Goal: Information Seeking & Learning: Learn about a topic

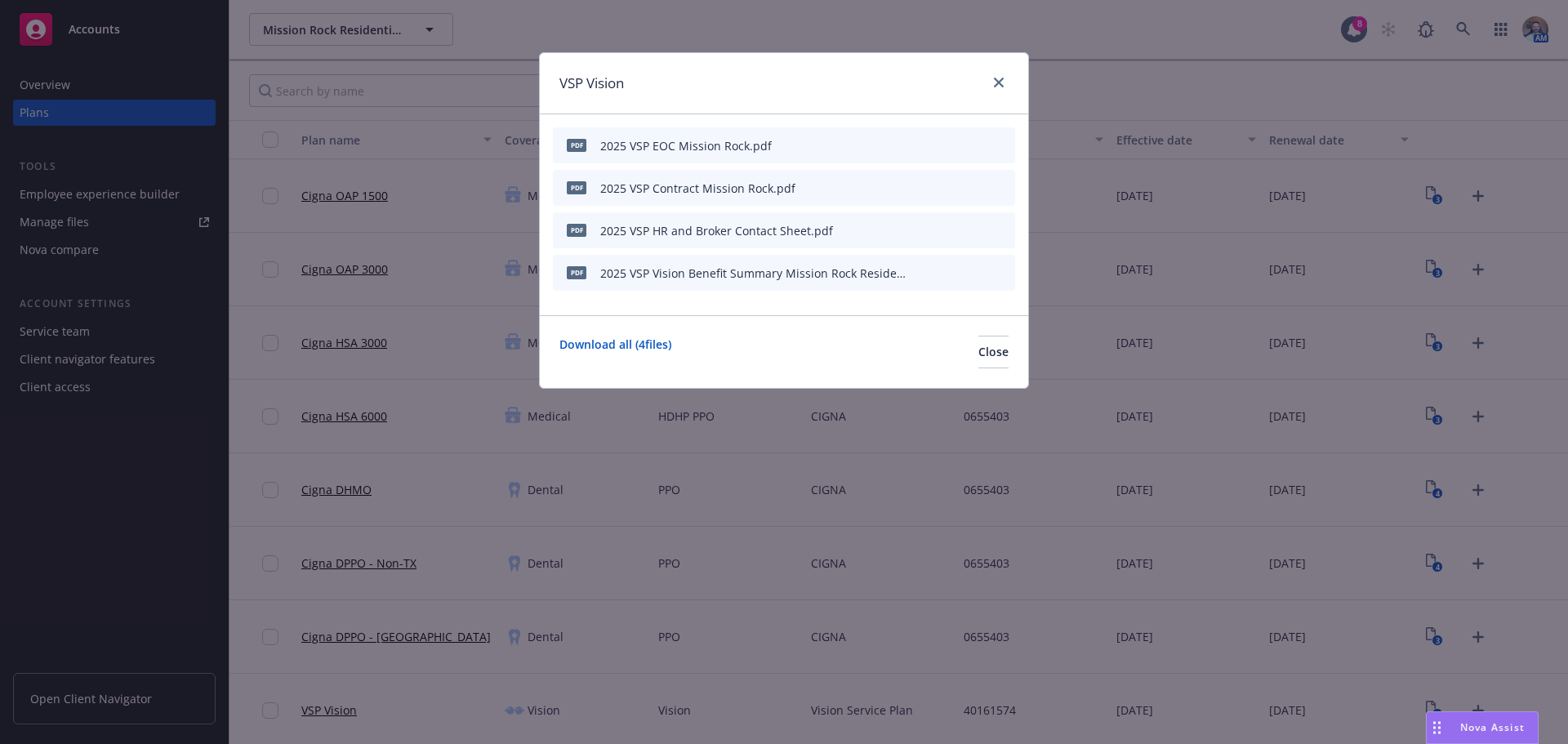
scroll to position [245, 0]
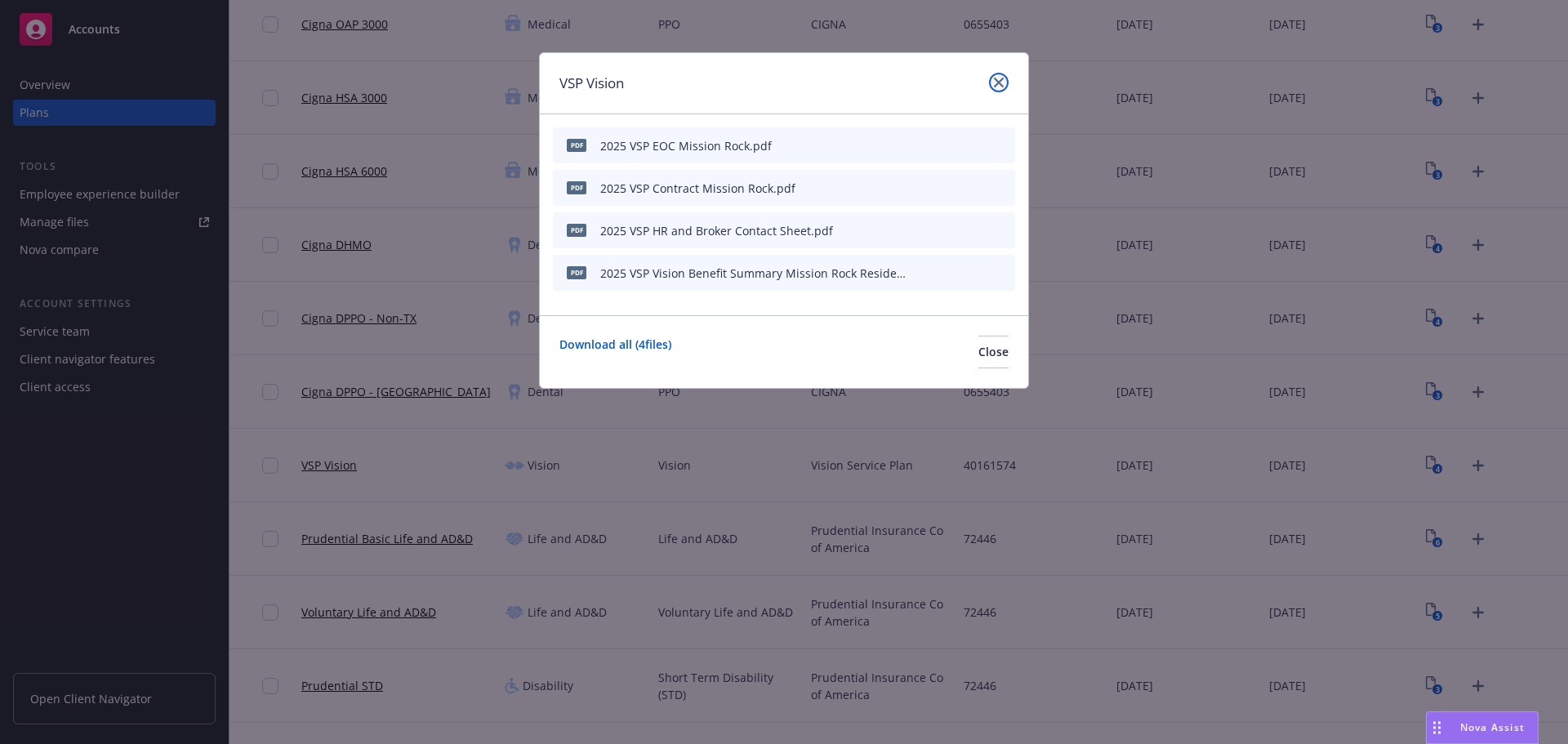
click at [998, 77] on link "close" at bounding box center [999, 83] width 20 height 20
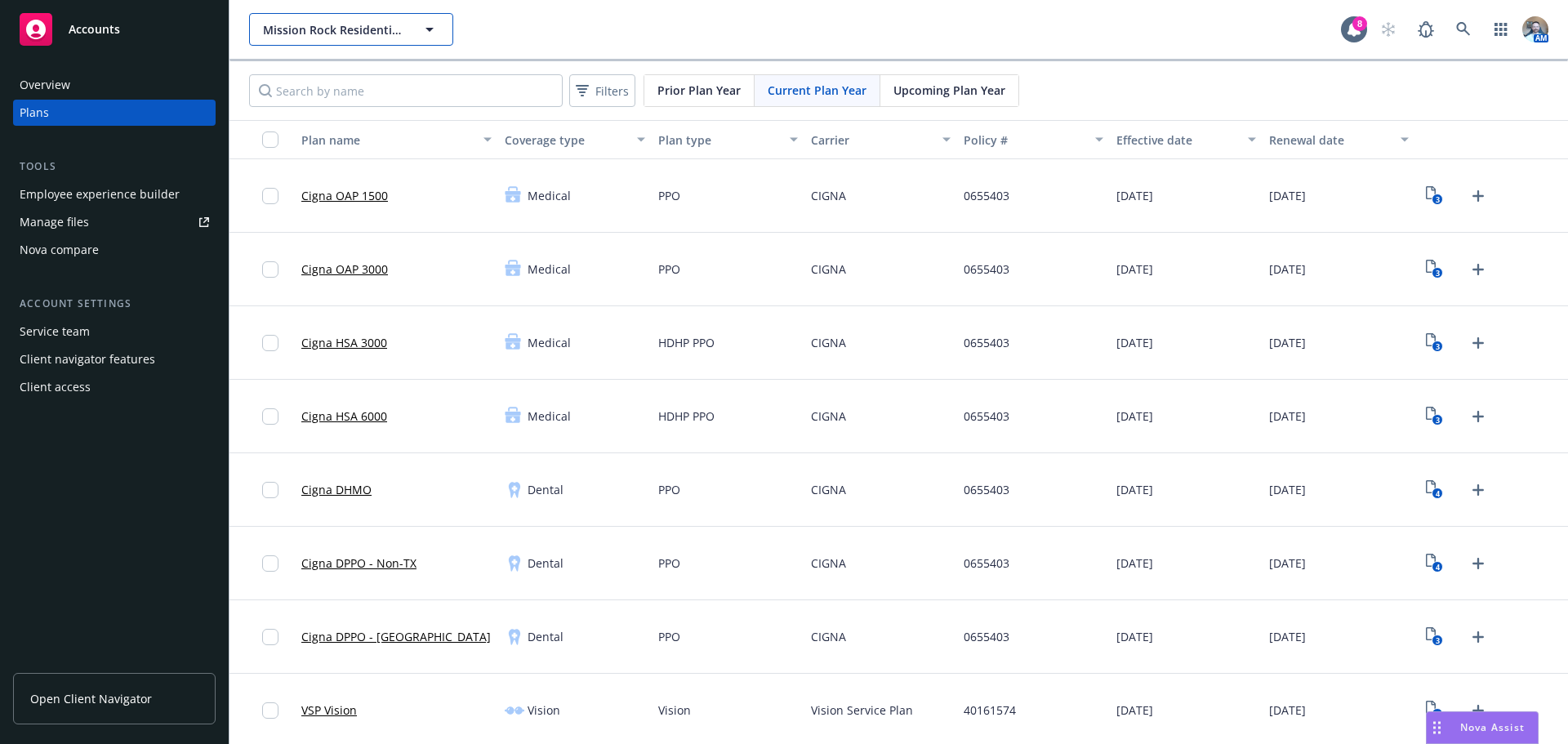
click at [390, 28] on span "Mission Rock Residential, LLC" at bounding box center [334, 29] width 142 height 17
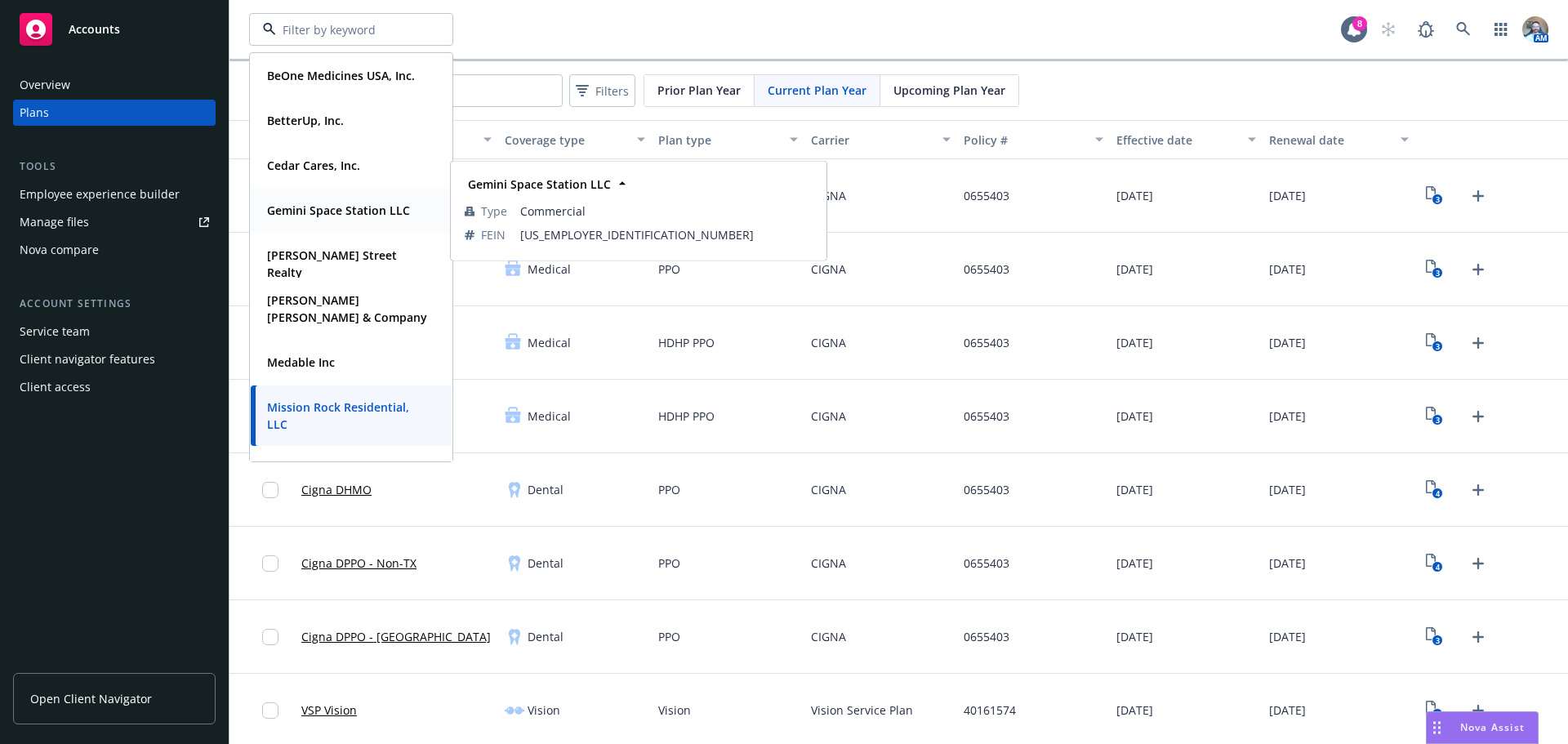
click at [299, 215] on strong "Gemini Space Station LLC" at bounding box center [338, 210] width 142 height 15
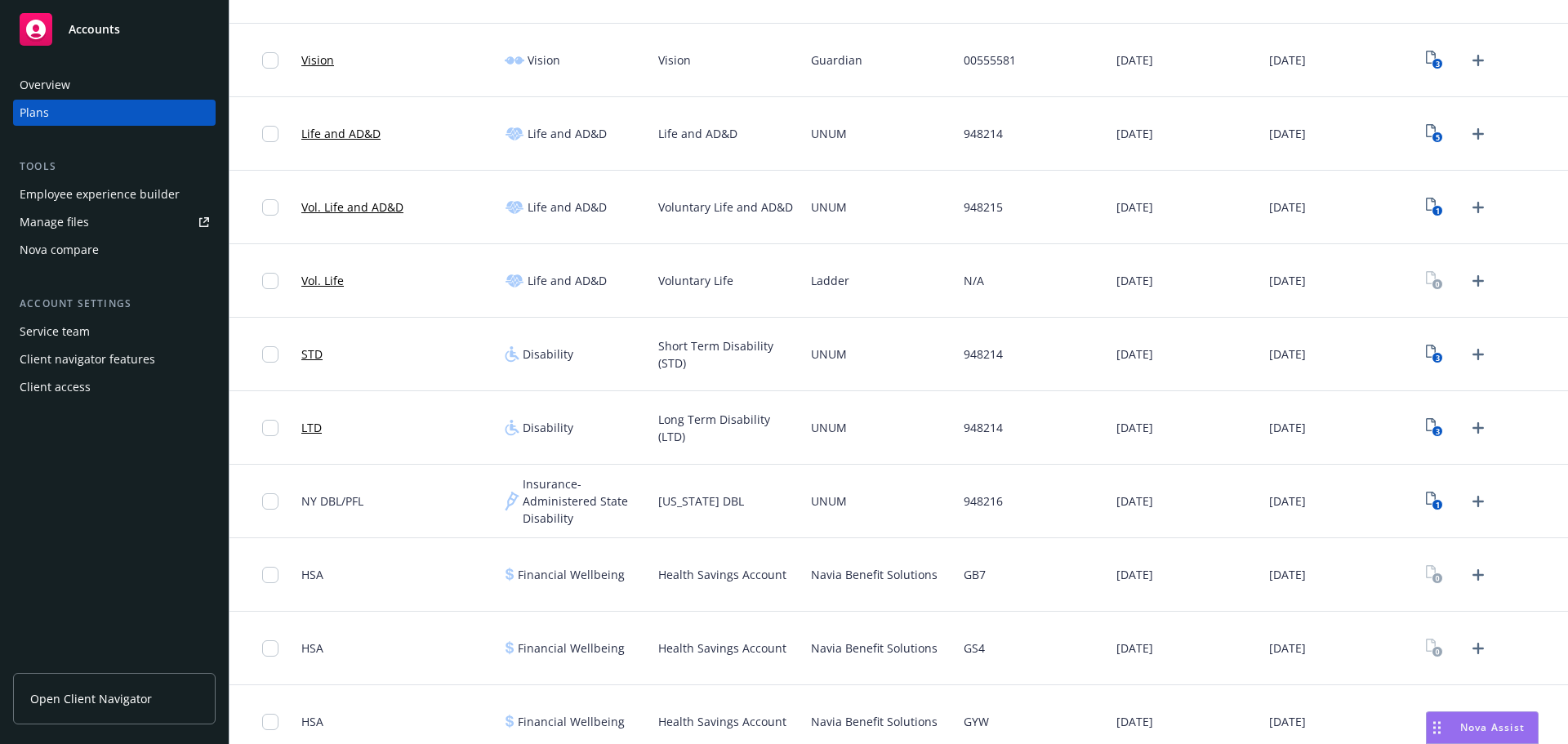
scroll to position [653, 0]
click at [319, 204] on link "Vol. Life and AD&D" at bounding box center [352, 203] width 102 height 17
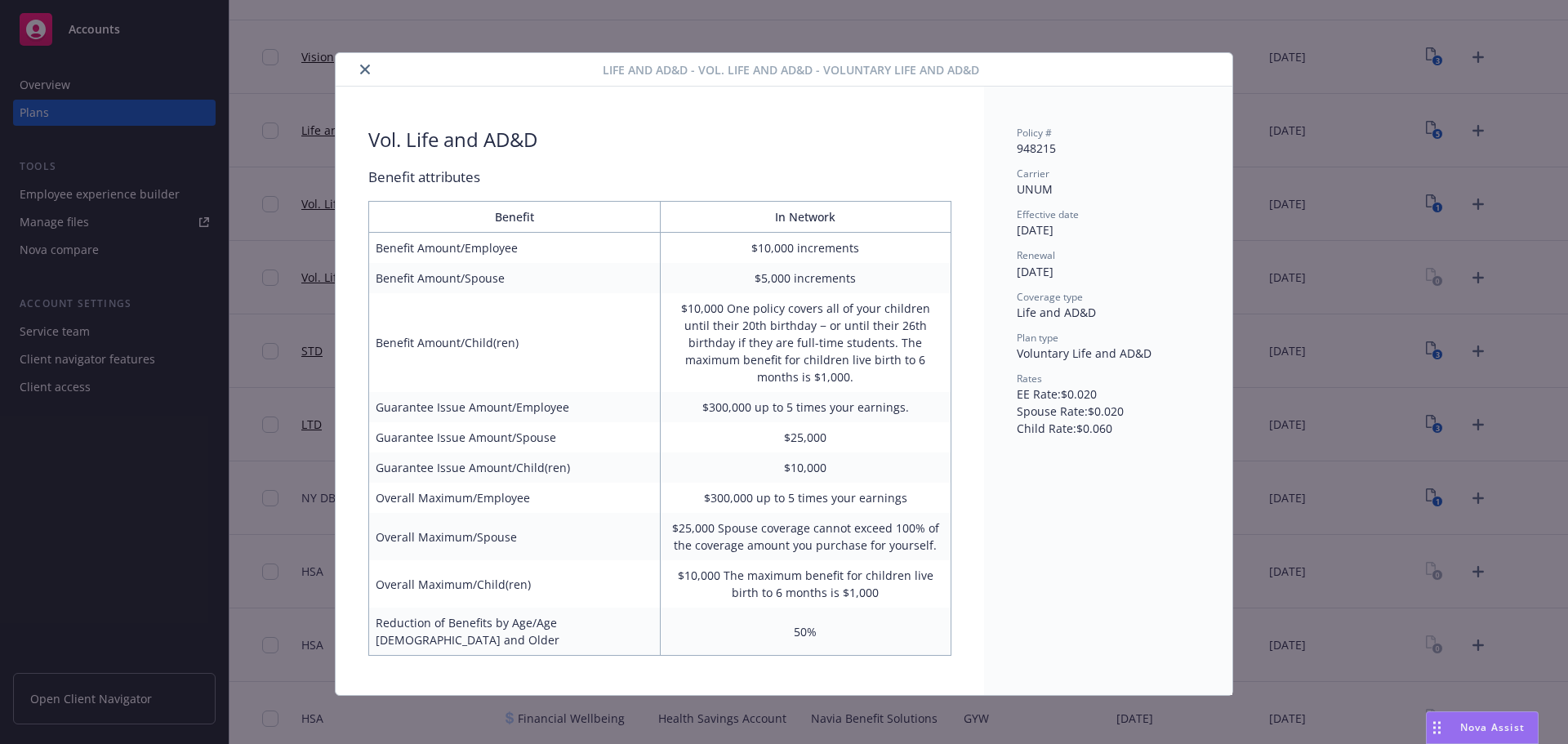
click at [356, 64] on div at bounding box center [472, 70] width 260 height 20
click at [362, 70] on icon "close" at bounding box center [365, 69] width 10 height 10
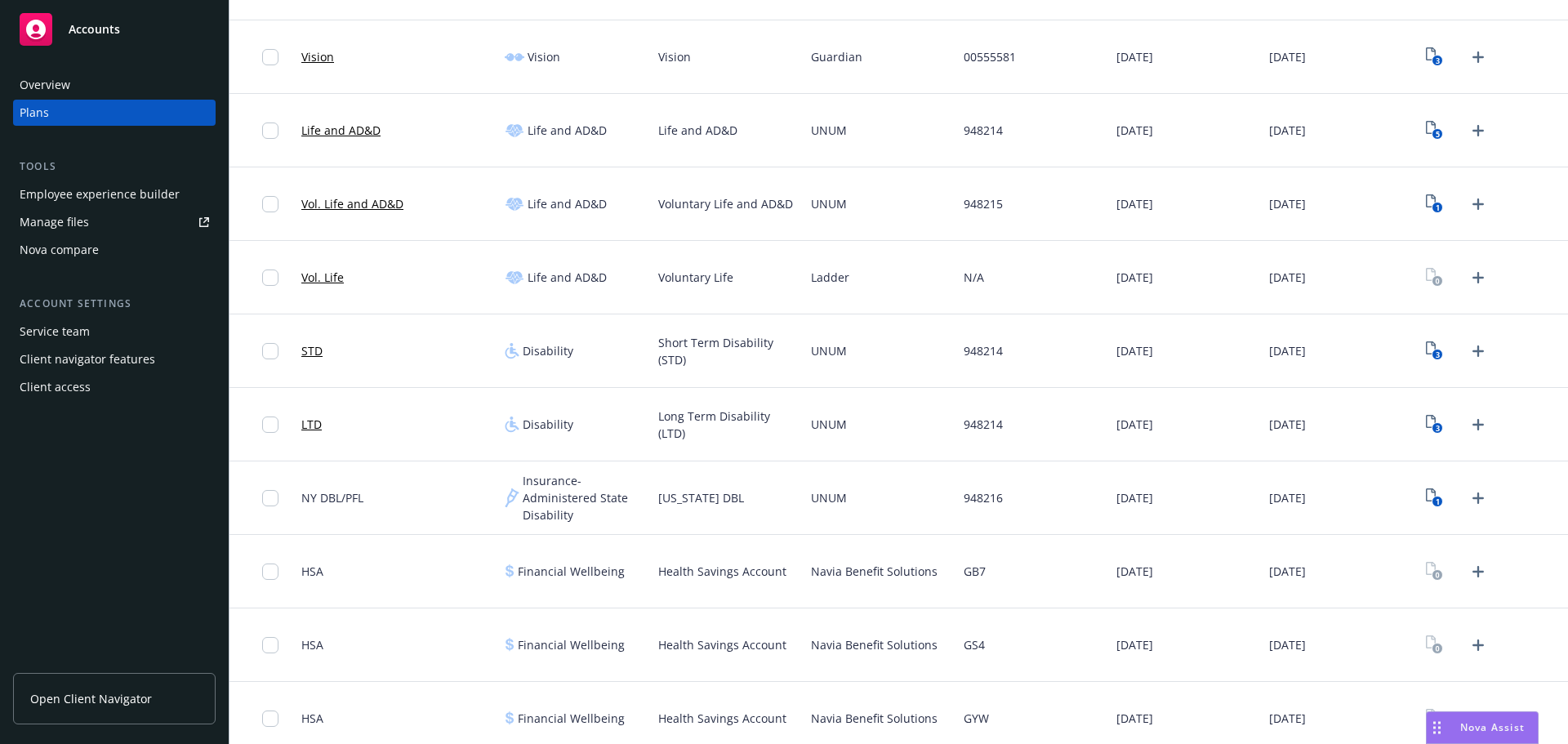
click at [362, 126] on link "Life and AD&D" at bounding box center [340, 130] width 79 height 17
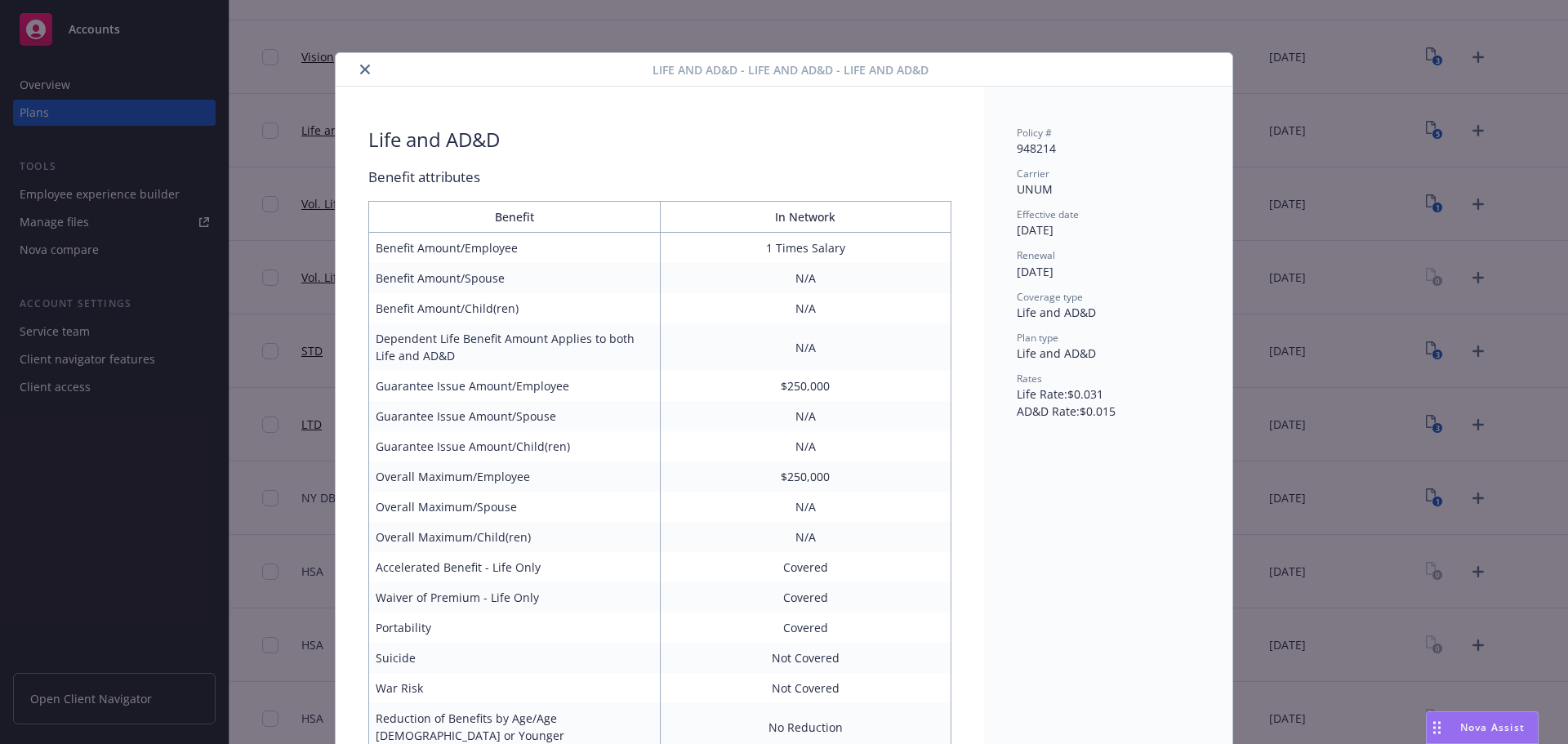
scroll to position [49, 0]
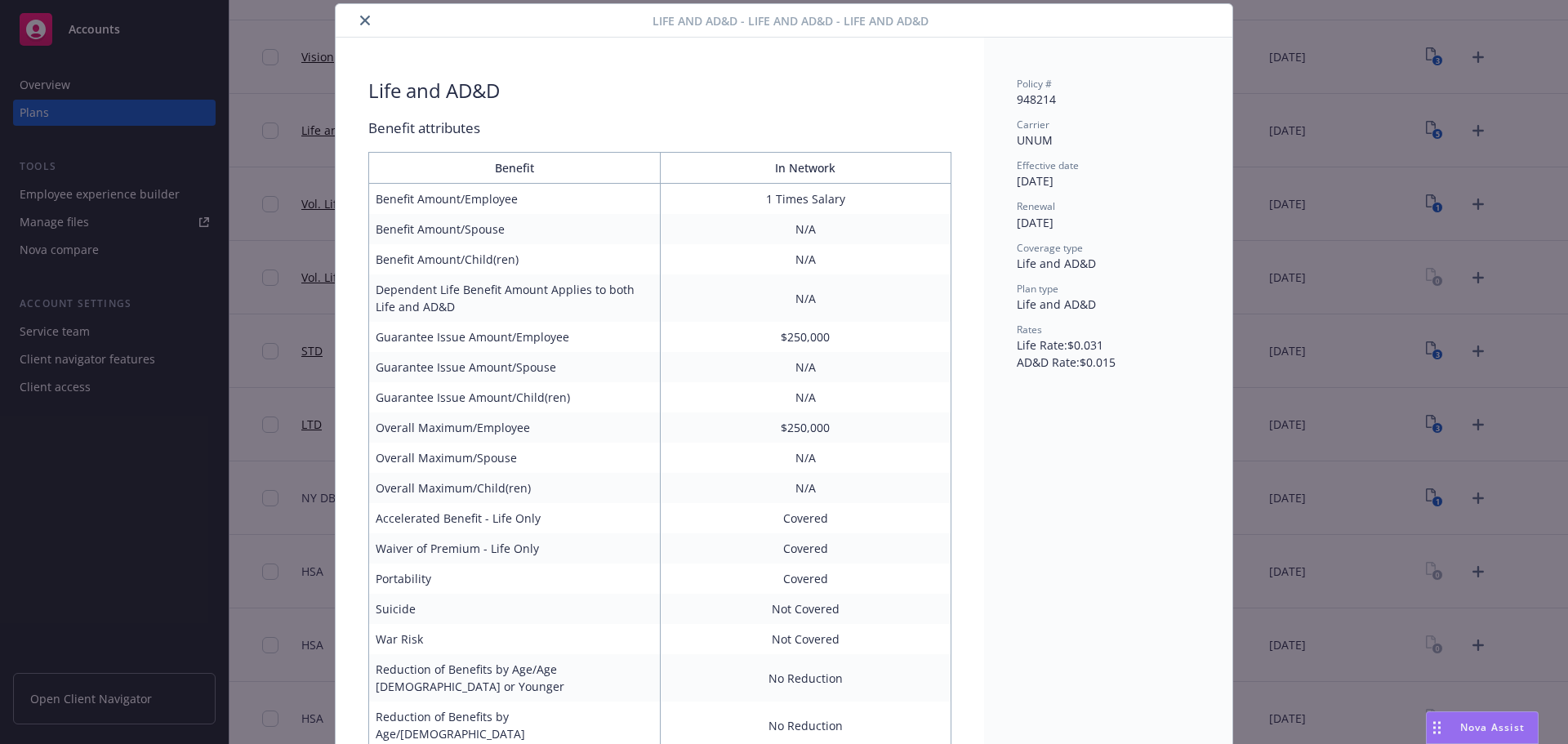
click at [361, 29] on button "close" at bounding box center [365, 21] width 20 height 20
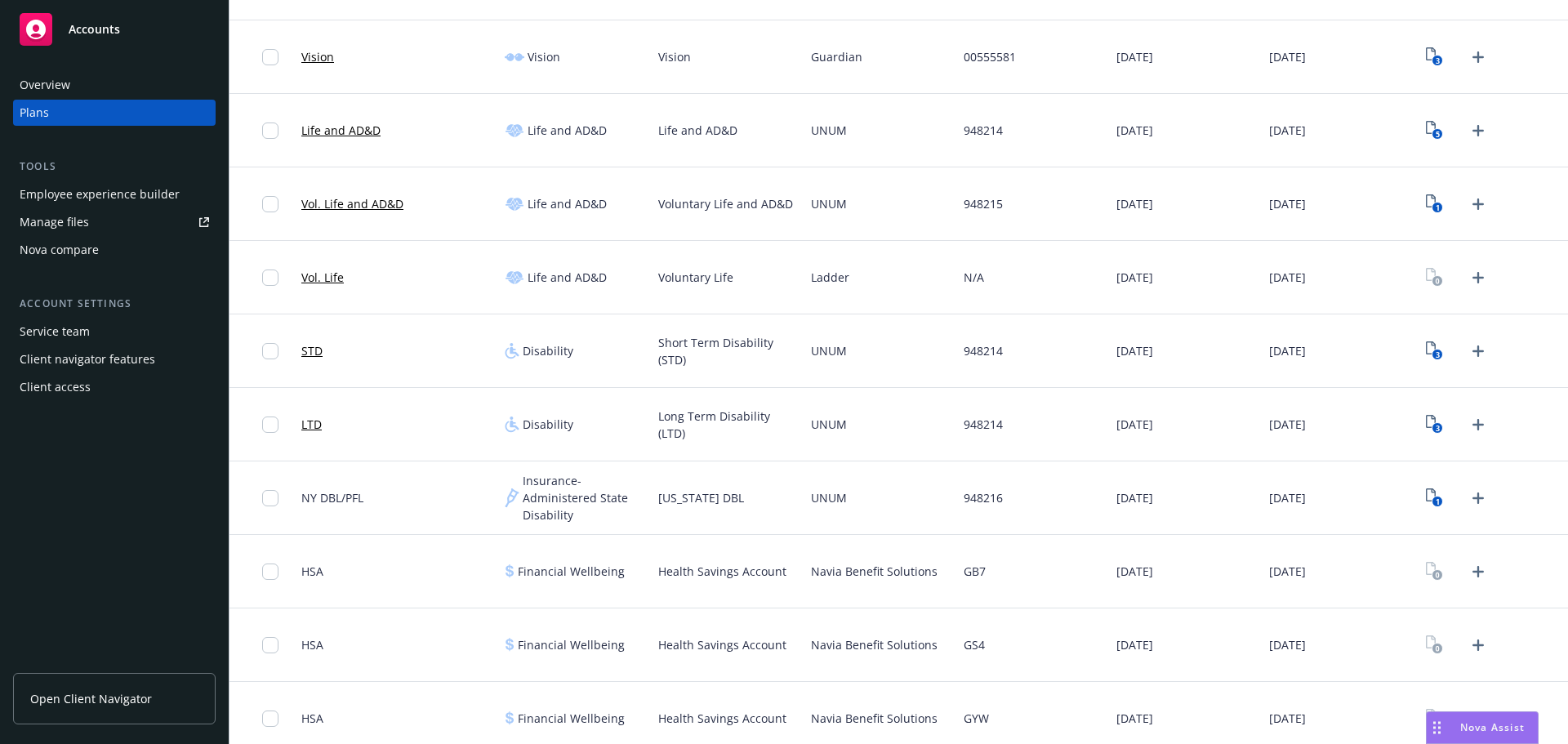
click at [358, 206] on link "Vol. Life and AD&D" at bounding box center [352, 203] width 102 height 17
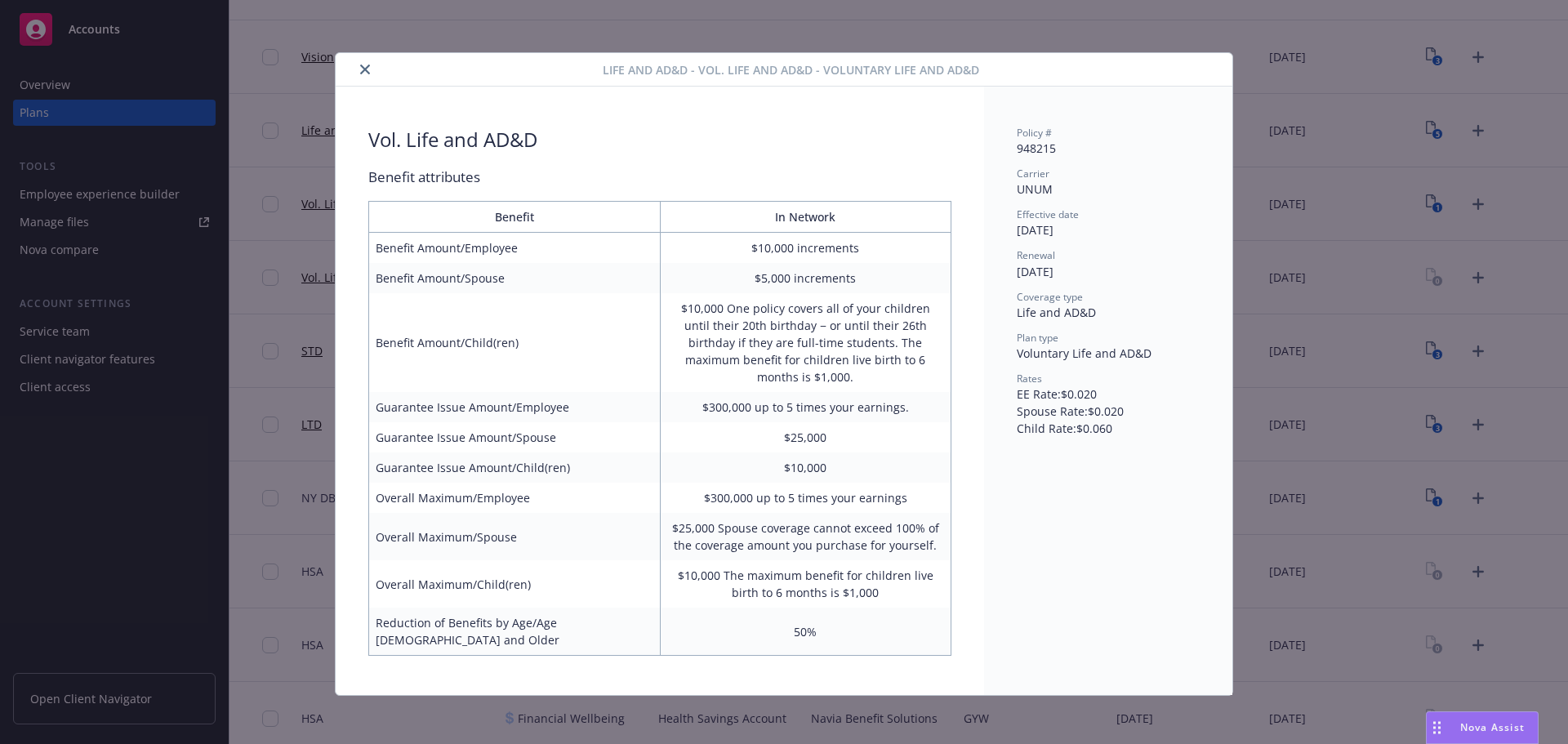
drag, startPoint x: 366, startPoint y: 77, endPoint x: 382, endPoint y: 109, distance: 35.8
click at [366, 77] on button "close" at bounding box center [365, 70] width 20 height 20
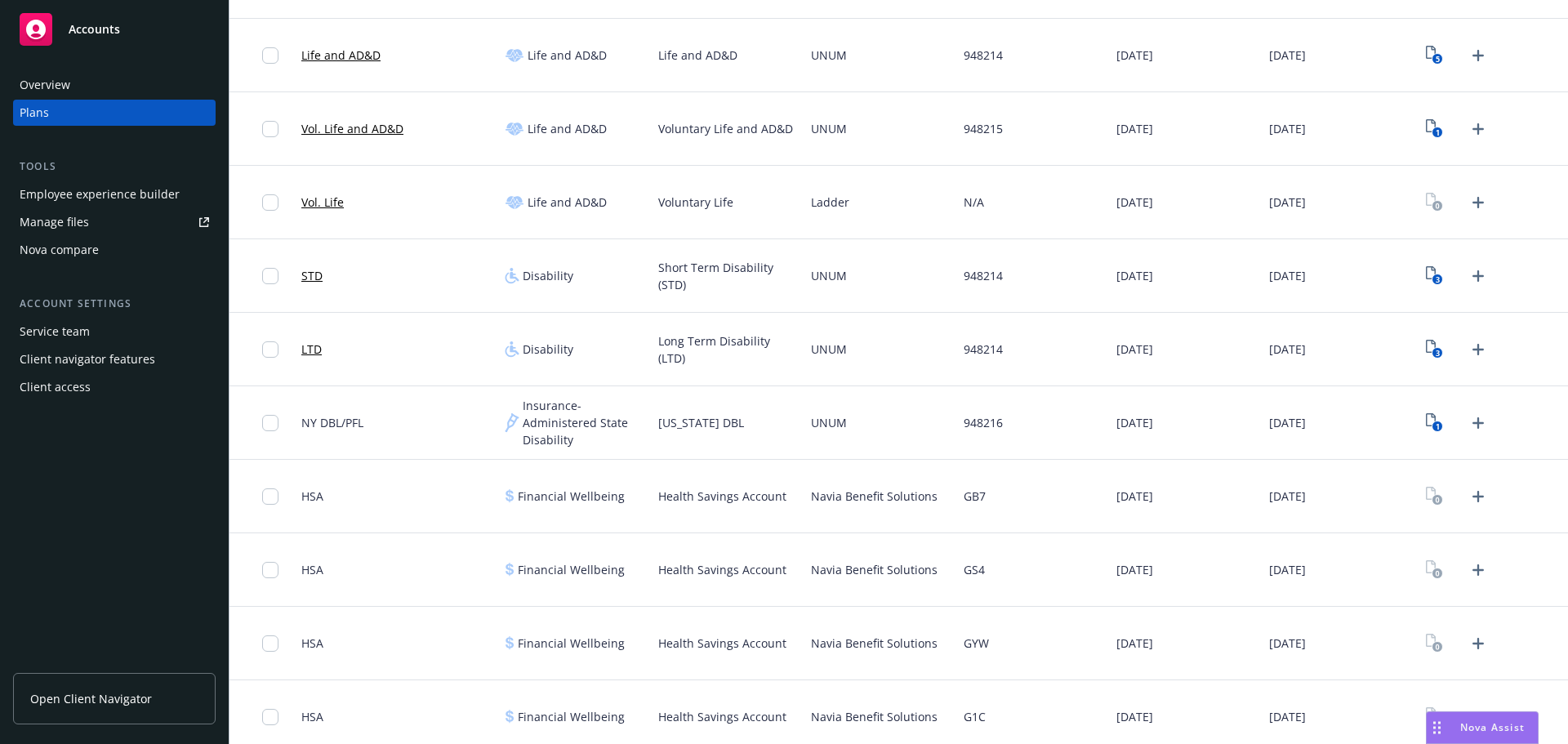
scroll to position [735, 0]
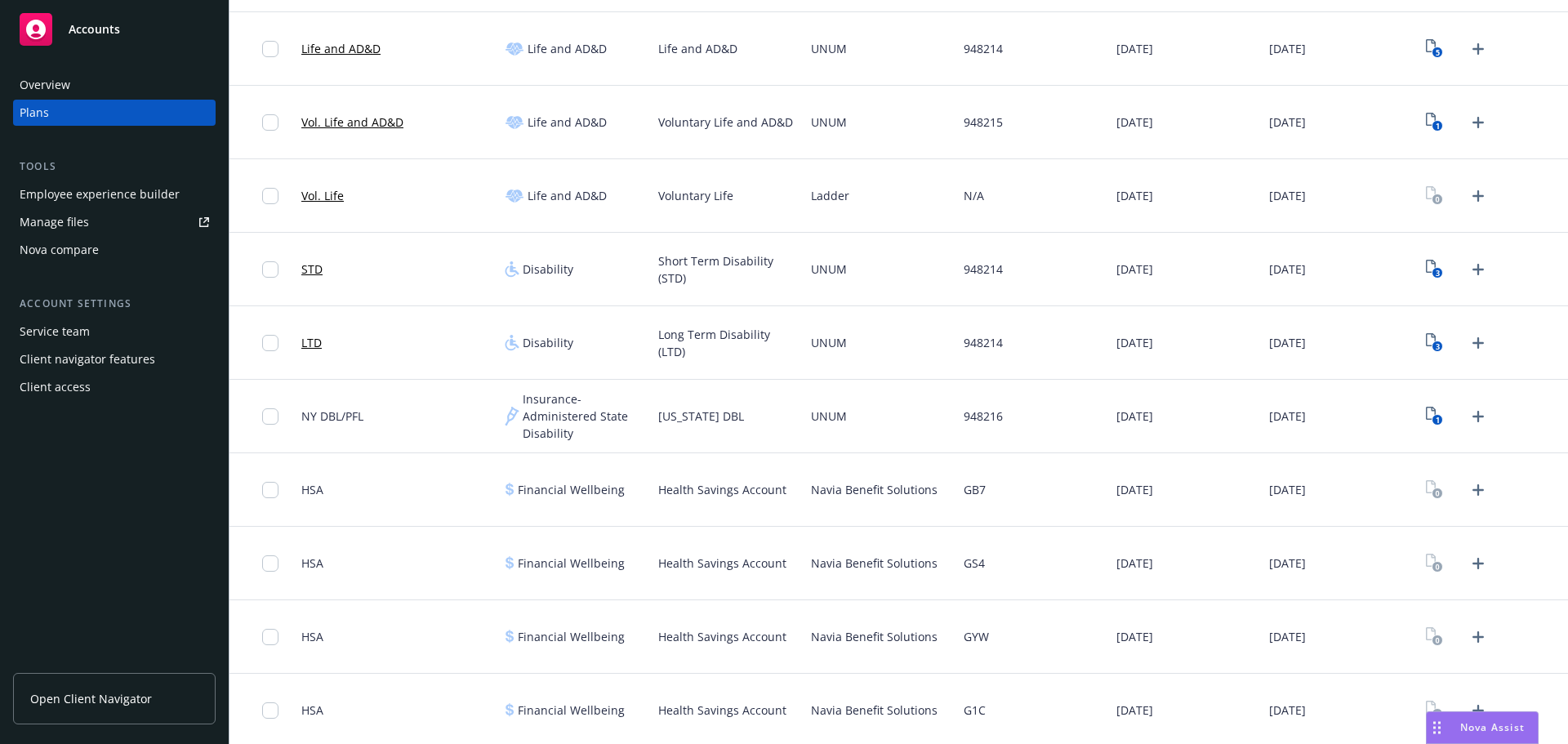
click at [305, 270] on link "STD" at bounding box center [311, 269] width 21 height 17
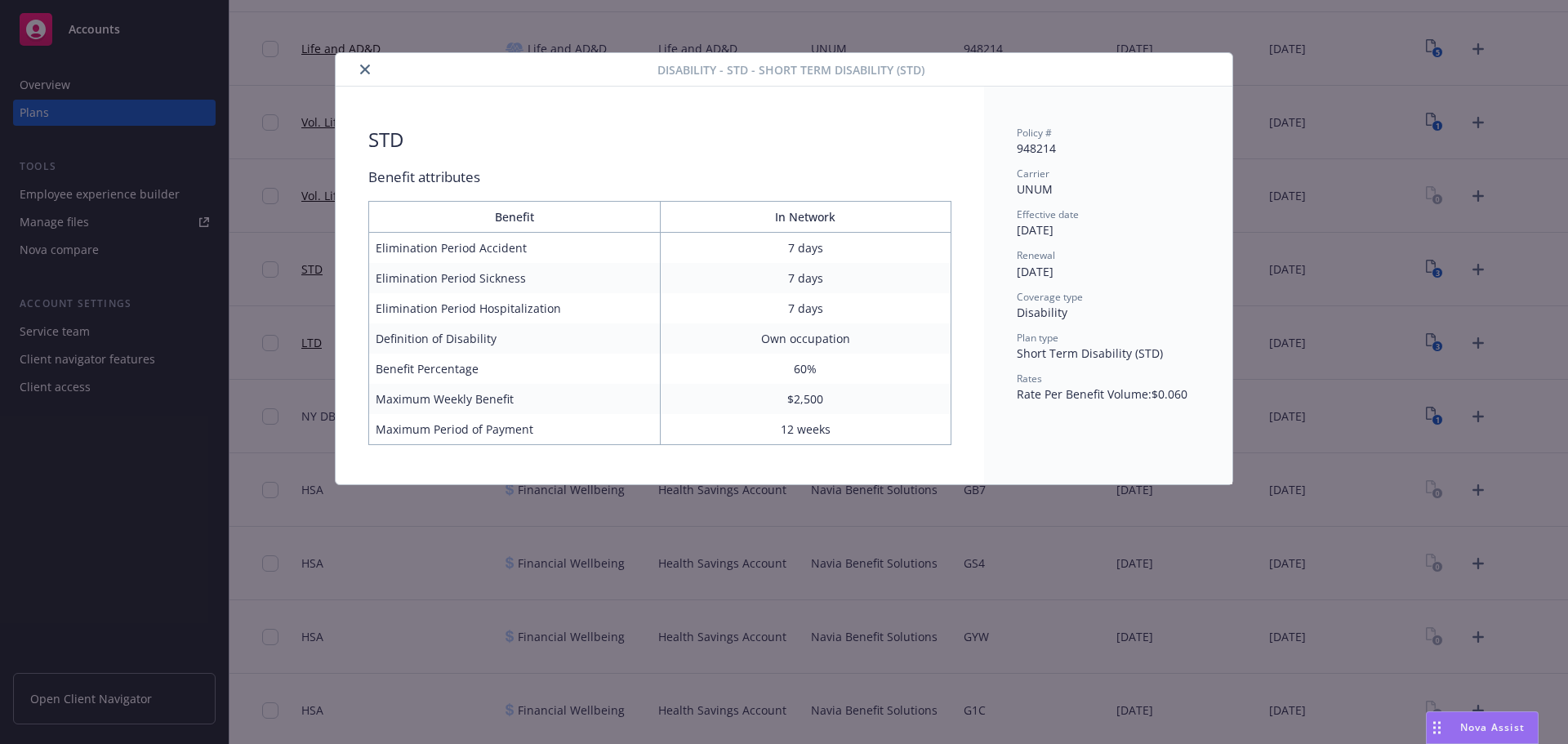
drag, startPoint x: 359, startPoint y: 73, endPoint x: 382, endPoint y: 200, distance: 129.1
click at [359, 73] on button "close" at bounding box center [365, 70] width 20 height 20
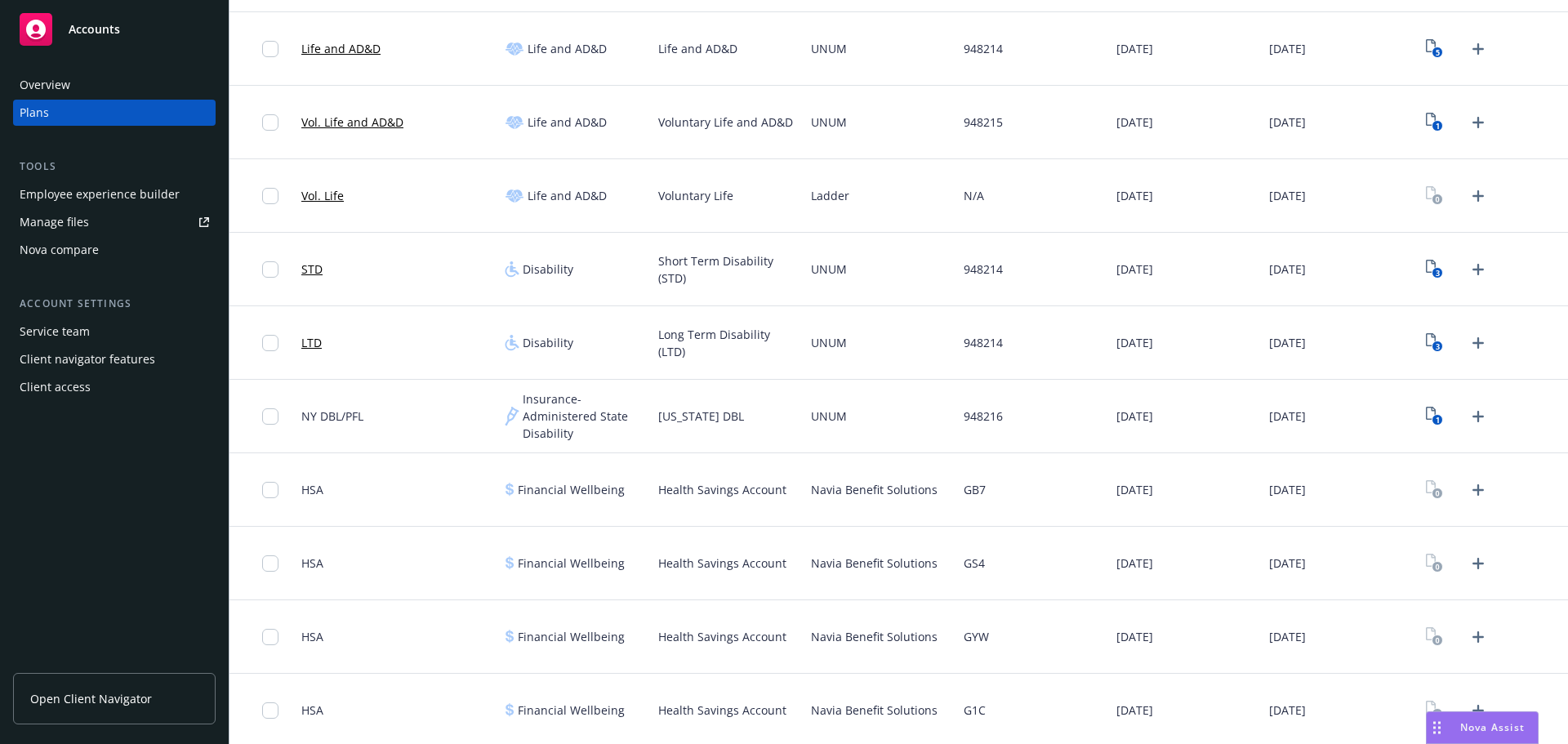
click at [306, 346] on link "LTD" at bounding box center [311, 342] width 20 height 17
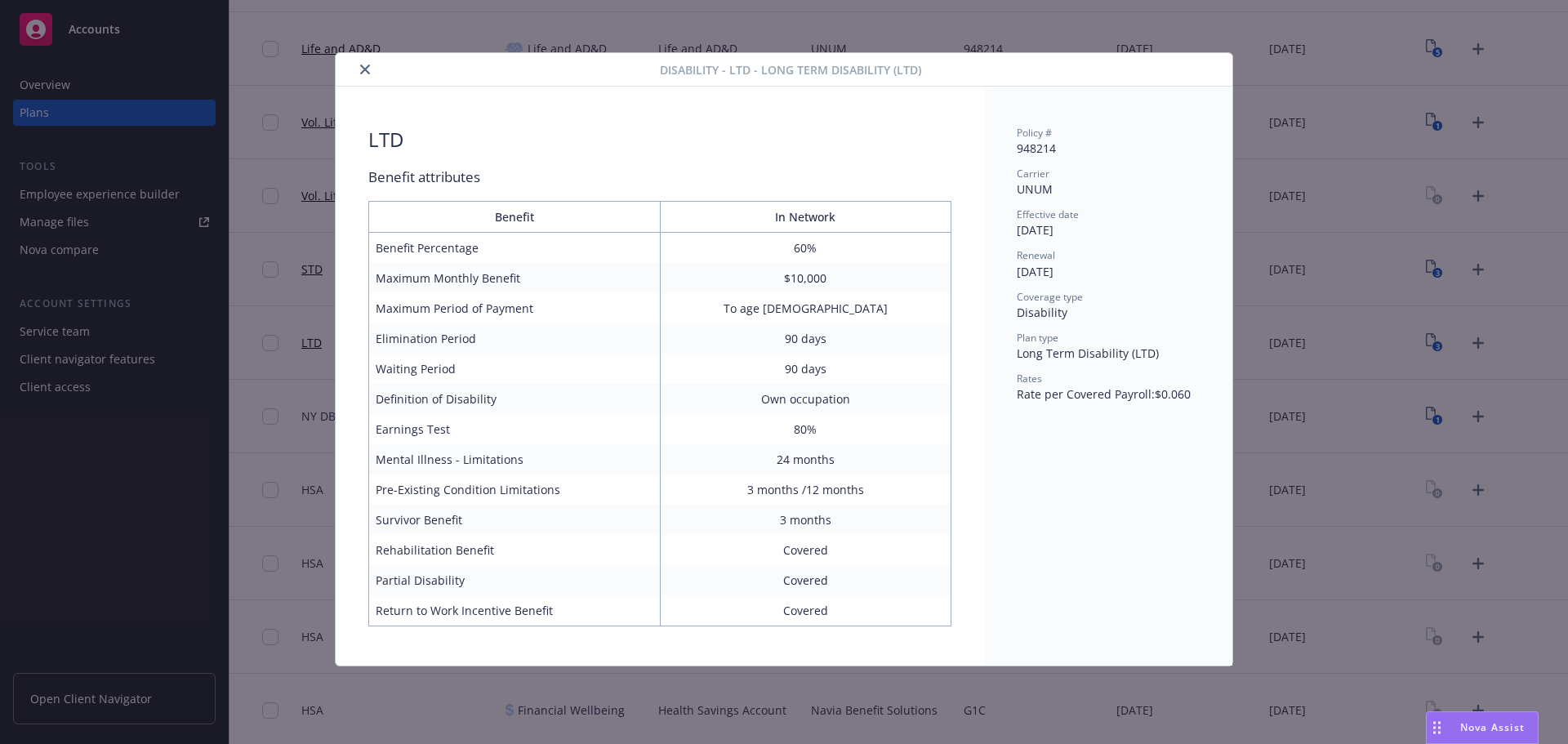
click at [369, 75] on button "close" at bounding box center [365, 70] width 20 height 20
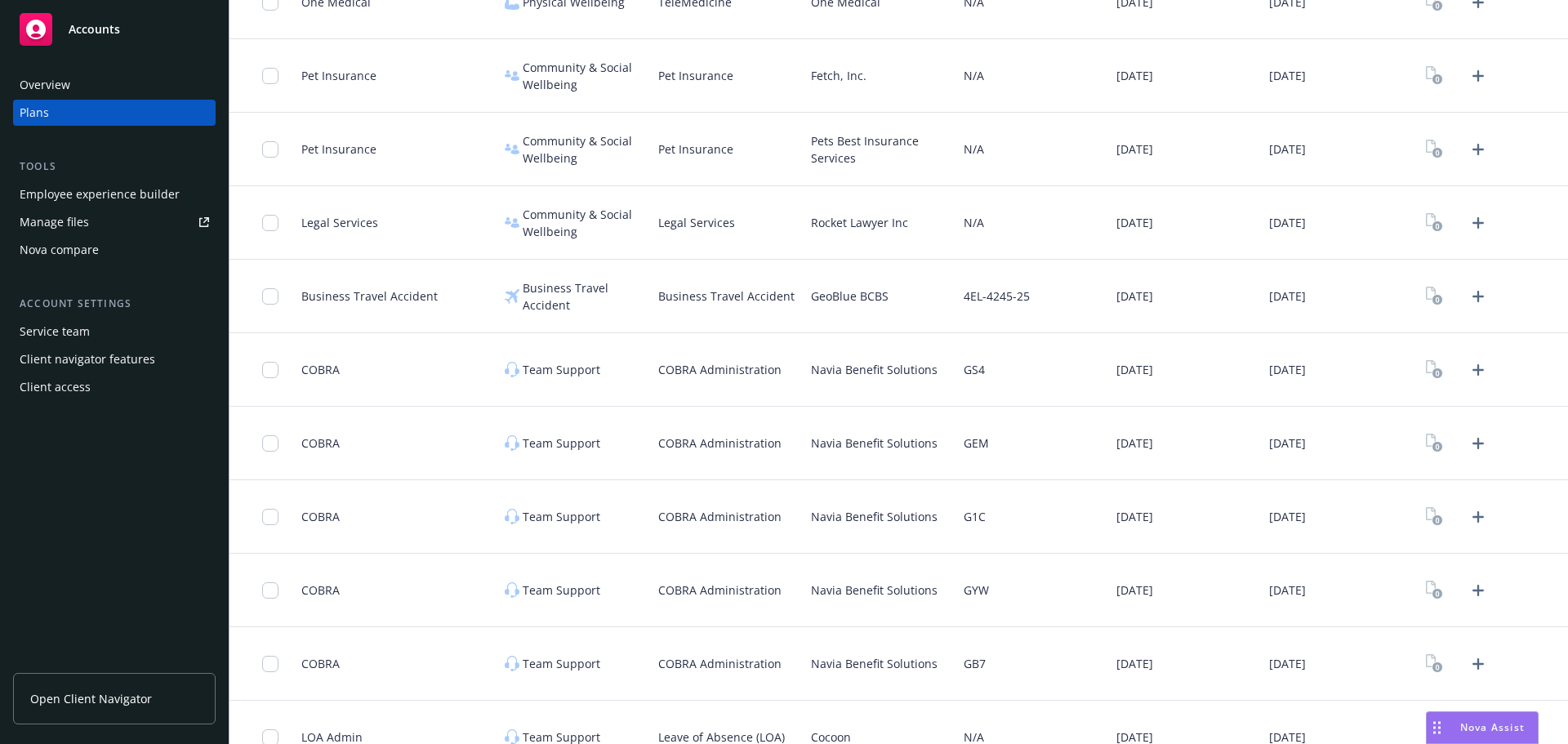
scroll to position [3678, 0]
